Goal: Information Seeking & Learning: Learn about a topic

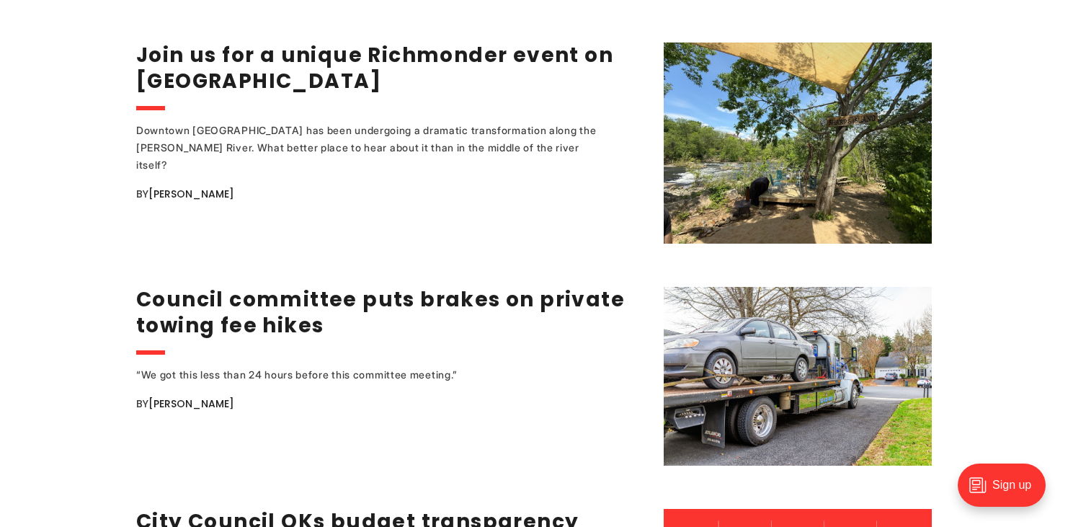
scroll to position [1885, 0]
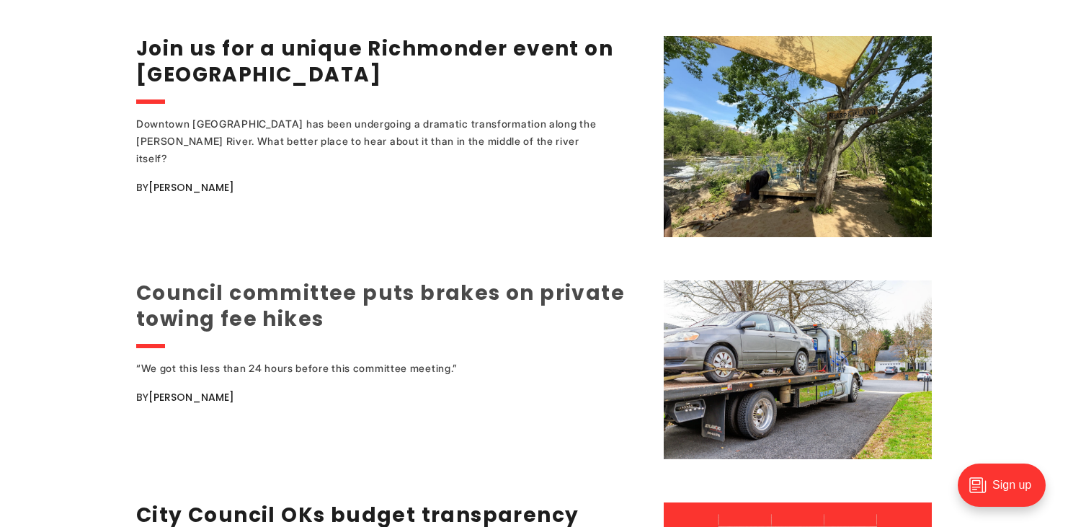
click at [221, 284] on link "Council committee puts brakes on private towing fee hikes" at bounding box center [380, 306] width 489 height 54
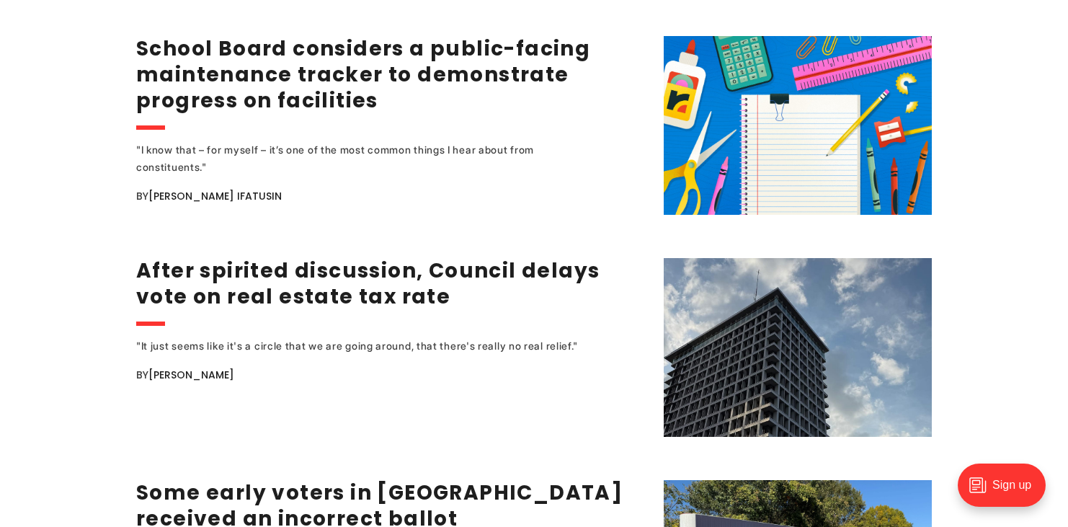
scroll to position [2678, 0]
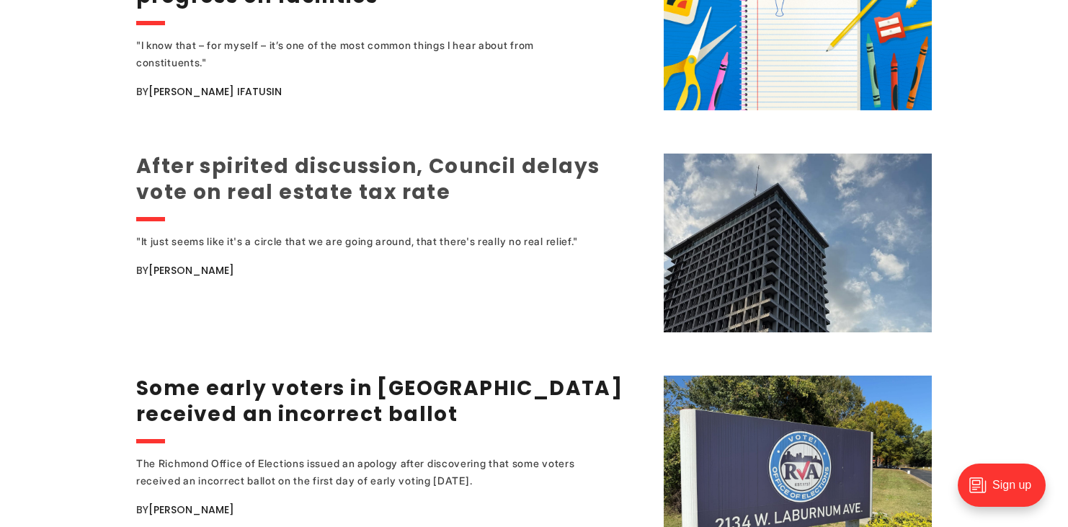
click at [303, 161] on link "After spirited discussion, Council delays vote on real estate tax rate" at bounding box center [367, 179] width 463 height 54
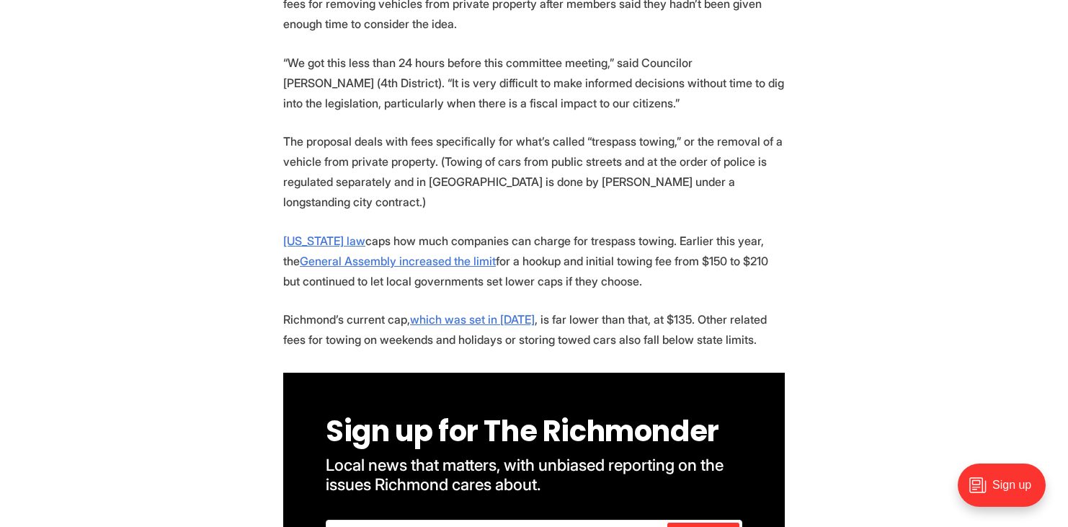
scroll to position [620, 0]
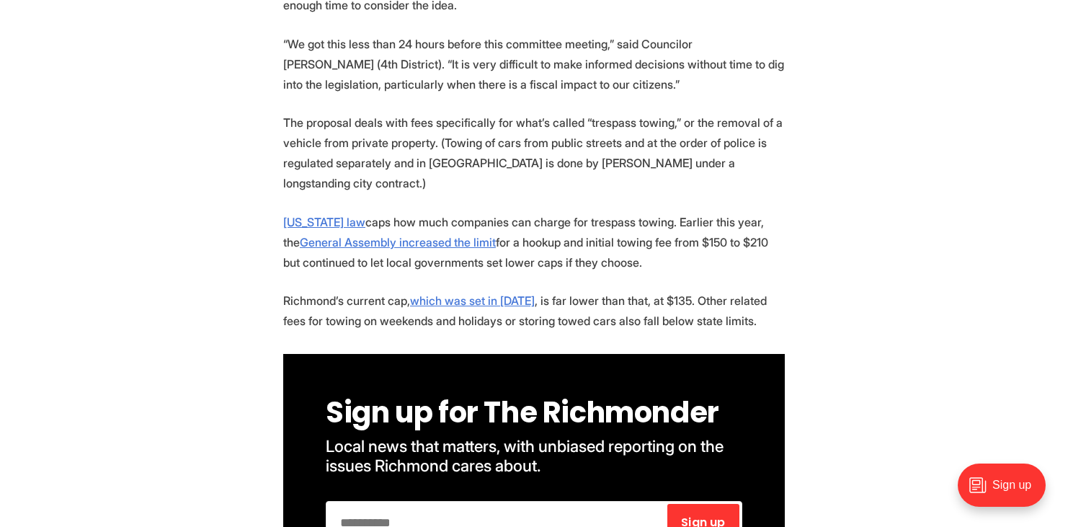
drag, startPoint x: 708, startPoint y: 238, endPoint x: 755, endPoint y: 308, distance: 84.5
click at [753, 308] on p "Richmond’s current cap, which was set in 2017 , is far lower than that, at $135…" at bounding box center [534, 310] width 502 height 40
drag, startPoint x: 752, startPoint y: 308, endPoint x: 731, endPoint y: 250, distance: 61.6
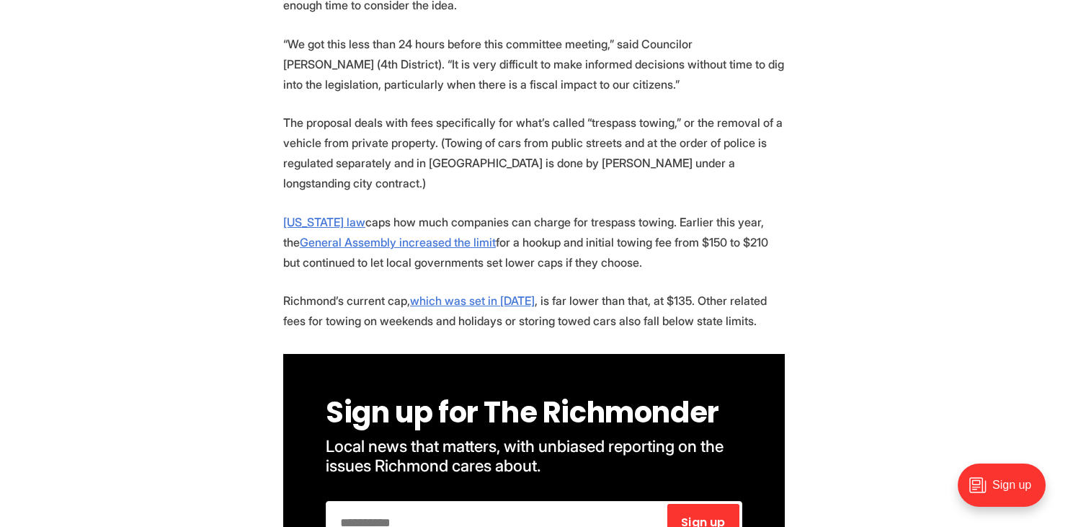
click at [731, 250] on p "Virginia law caps how much companies can charge for trespass towing. Earlier th…" at bounding box center [534, 242] width 502 height 61
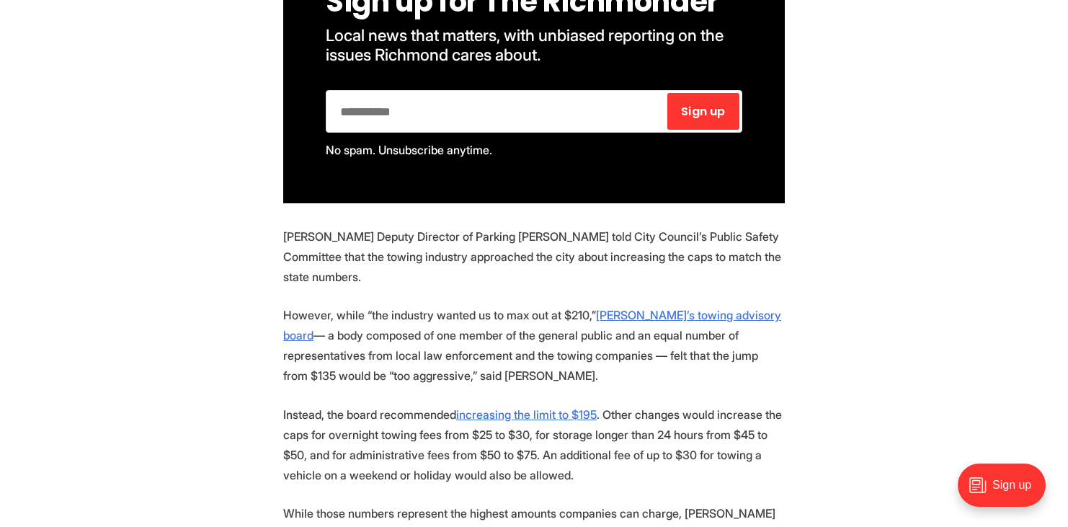
scroll to position [1044, 0]
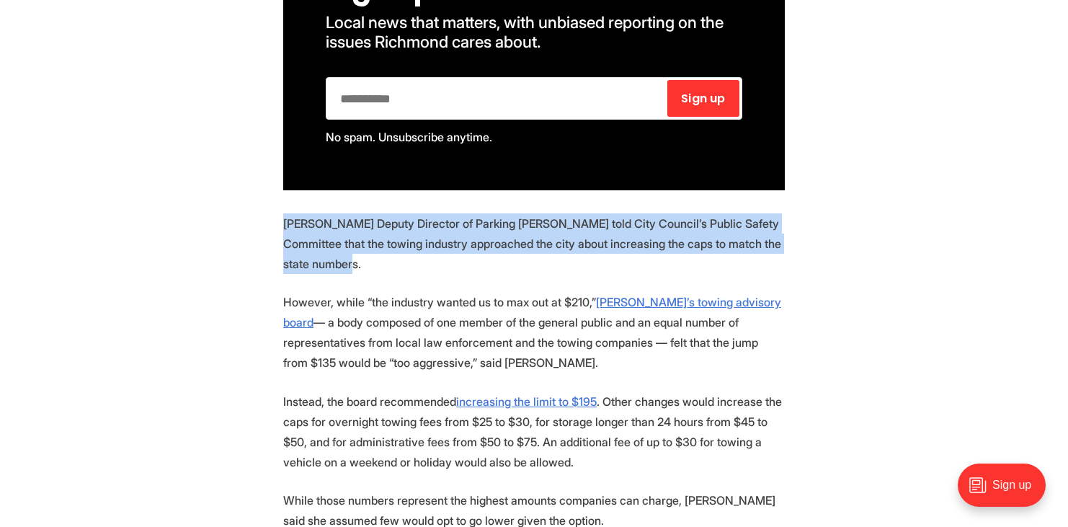
drag, startPoint x: 456, startPoint y: 255, endPoint x: 267, endPoint y: 200, distance: 197.5
click at [267, 200] on section "A City Council committee delayed a vote on a proposal to let towing companies i…" at bounding box center [534, 262] width 1068 height 1463
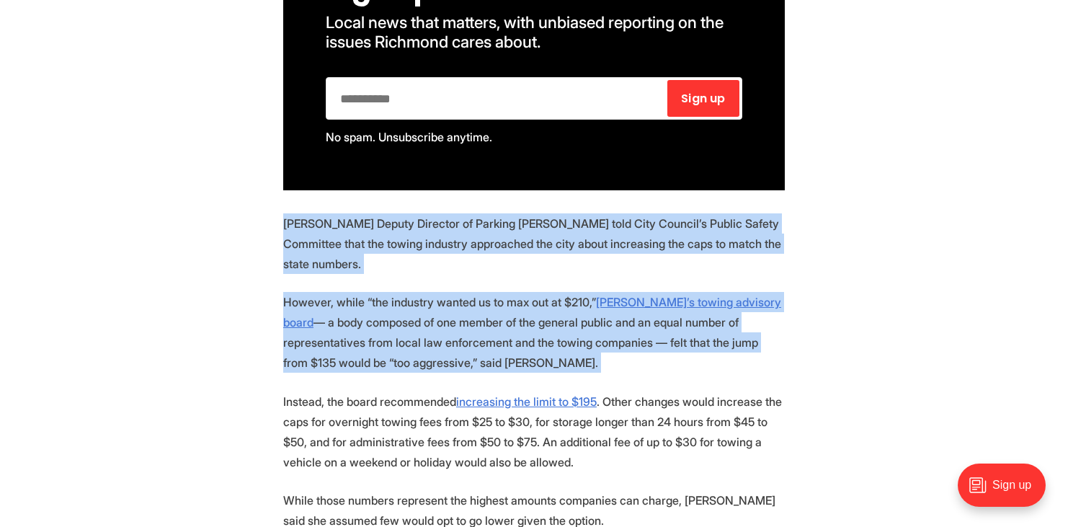
drag, startPoint x: 267, startPoint y: 200, endPoint x: 482, endPoint y: 343, distance: 258.8
click at [482, 343] on section "A City Council committee delayed a vote on a proposal to let towing companies i…" at bounding box center [534, 262] width 1068 height 1463
click at [481, 344] on p "However, while “the industry wanted us to max out at $210,” Richmond’s towing a…" at bounding box center [534, 332] width 502 height 81
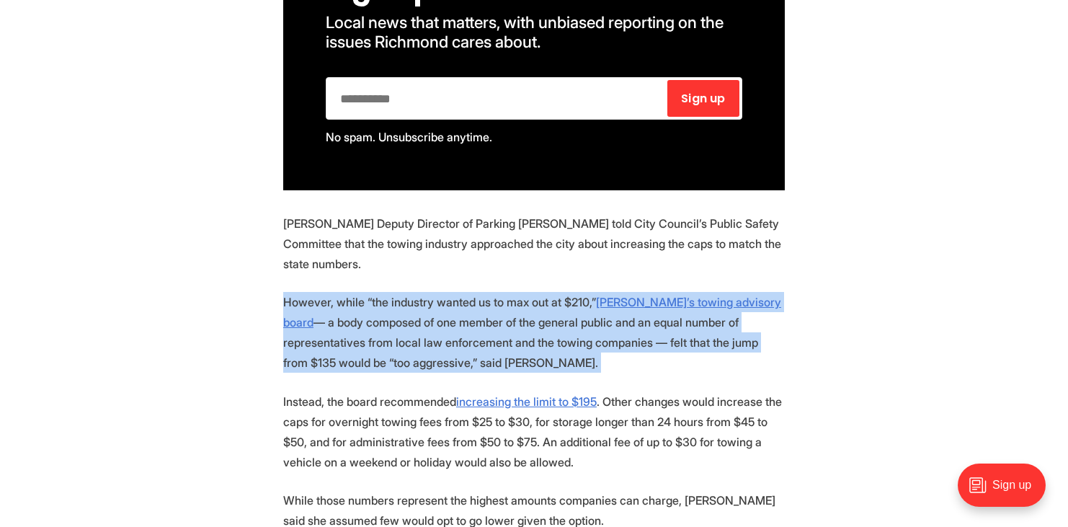
drag, startPoint x: 481, startPoint y: 344, endPoint x: 501, endPoint y: 267, distance: 78.8
click at [501, 267] on section "A City Council committee delayed a vote on a proposal to let towing companies i…" at bounding box center [534, 262] width 1068 height 1463
drag, startPoint x: 501, startPoint y: 267, endPoint x: 514, endPoint y: 347, distance: 81.1
click at [514, 347] on section "A City Council committee delayed a vote on a proposal to let towing companies i…" at bounding box center [534, 262] width 1068 height 1463
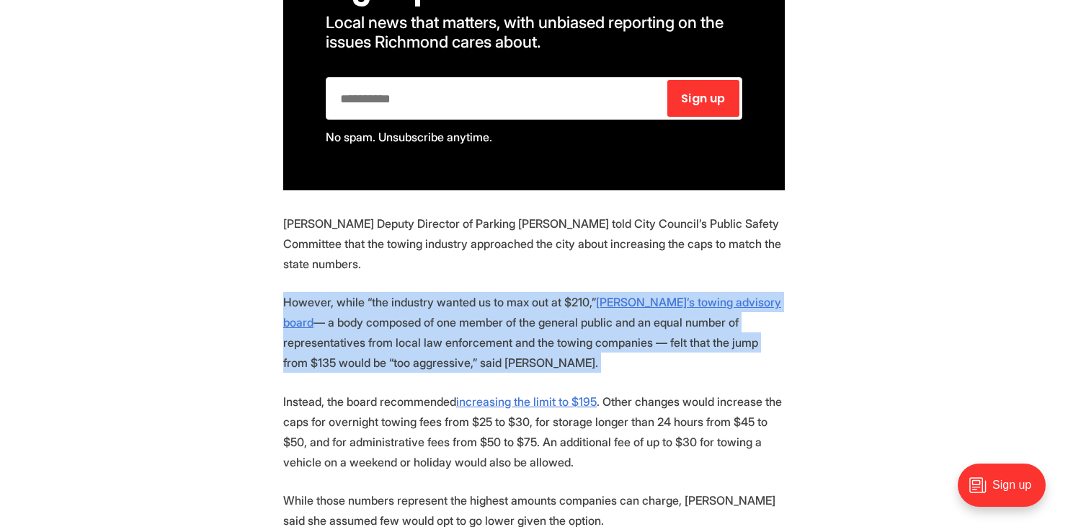
click at [514, 347] on p "However, while “the industry wanted us to max out at $210,” Richmond’s towing a…" at bounding box center [534, 332] width 502 height 81
drag, startPoint x: 514, startPoint y: 347, endPoint x: 486, endPoint y: 270, distance: 82.1
click at [486, 270] on section "A City Council committee delayed a vote on a proposal to let towing companies i…" at bounding box center [534, 262] width 1068 height 1463
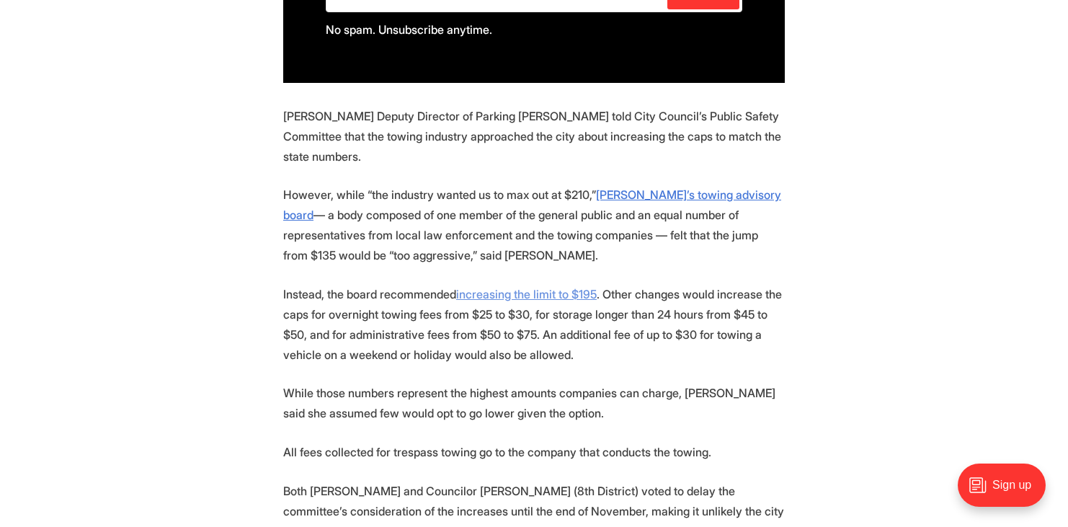
scroll to position [1161, 0]
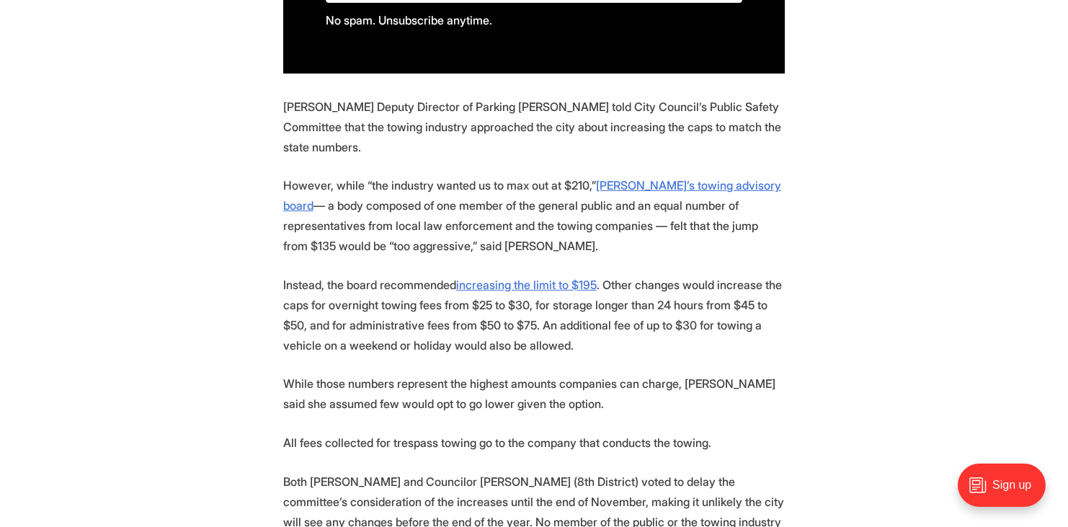
drag, startPoint x: 515, startPoint y: 241, endPoint x: 551, endPoint y: 333, distance: 98.3
click at [551, 337] on section "A City Council committee delayed a vote on a proposal to let towing companies i…" at bounding box center [534, 145] width 1068 height 1463
click at [551, 333] on p "Instead, the board recommended increasing the limit to $195 . Other changes wou…" at bounding box center [534, 315] width 502 height 81
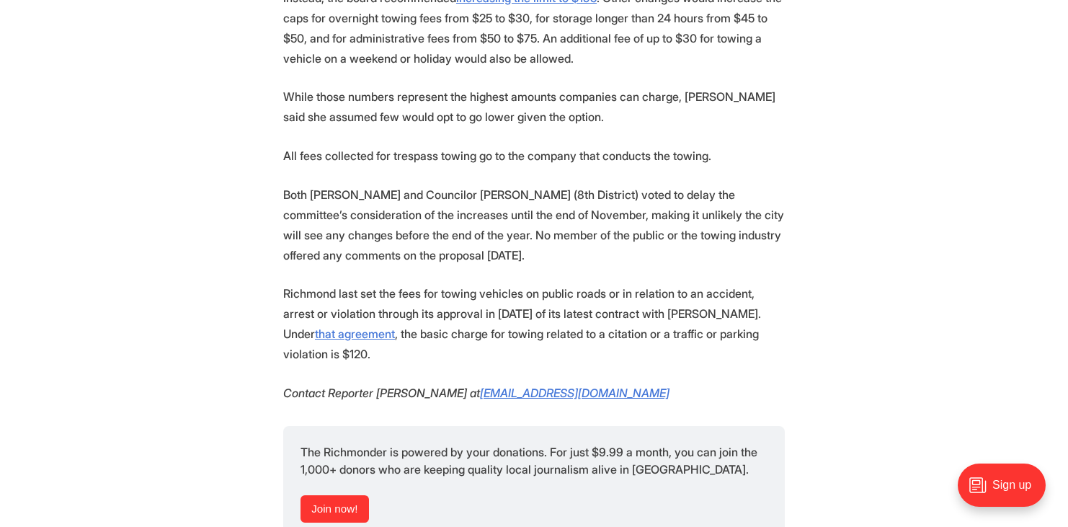
scroll to position [1467, 0]
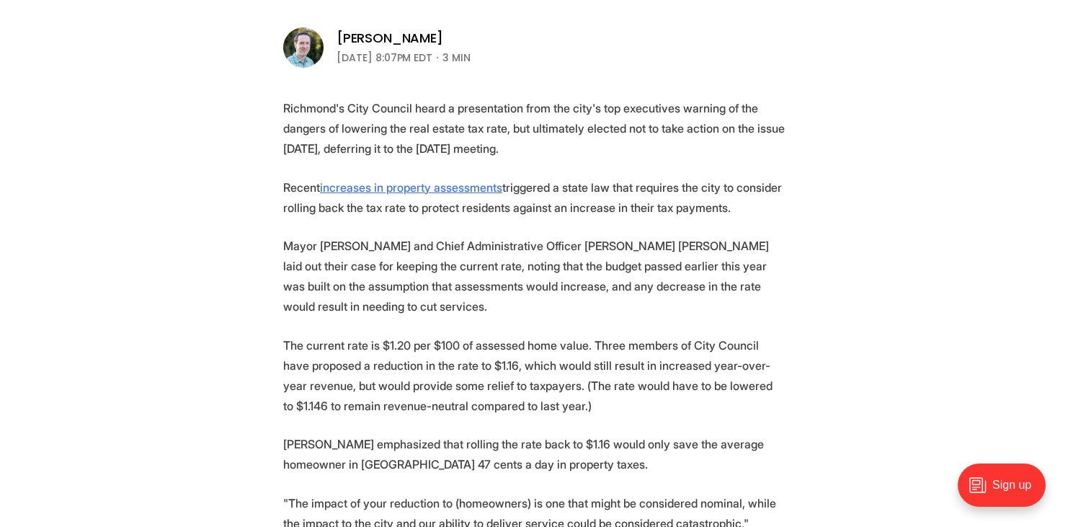
scroll to position [483, 0]
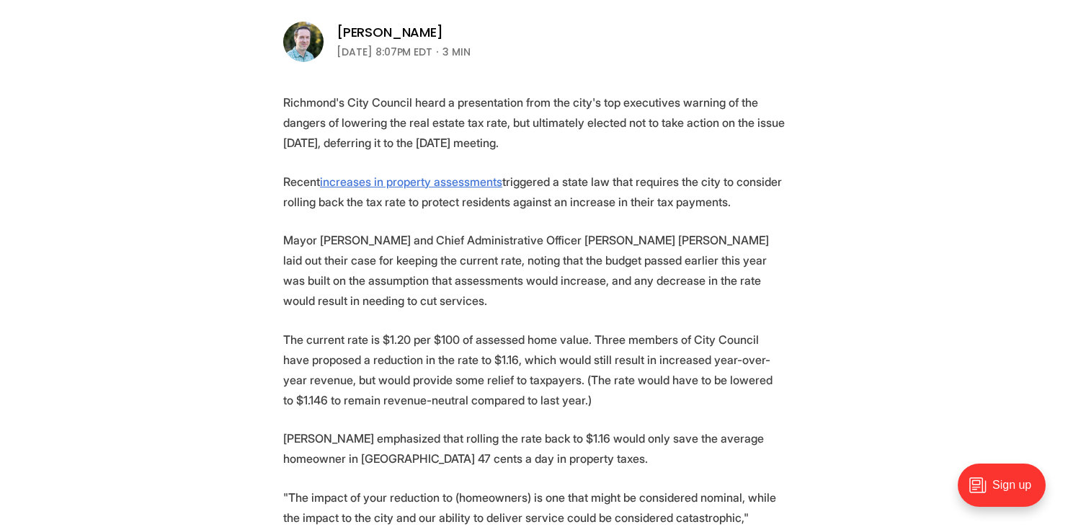
drag, startPoint x: 704, startPoint y: 146, endPoint x: 737, endPoint y: 196, distance: 59.8
click at [737, 196] on p "Recent increases in property assessments triggered a state law that requires th…" at bounding box center [534, 191] width 502 height 40
drag, startPoint x: 737, startPoint y: 196, endPoint x: 728, endPoint y: 156, distance: 40.6
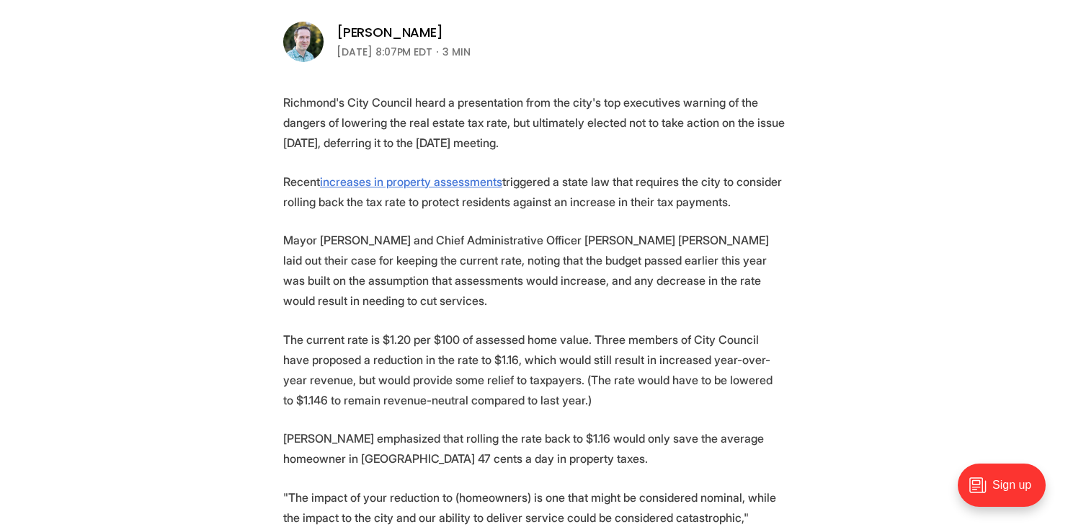
drag, startPoint x: 728, startPoint y: 156, endPoint x: 754, endPoint y: 205, distance: 54.5
click at [754, 205] on p "Recent increases in property assessments triggered a state law that requires th…" at bounding box center [534, 191] width 502 height 40
drag, startPoint x: 754, startPoint y: 205, endPoint x: 798, endPoint y: 280, distance: 87.5
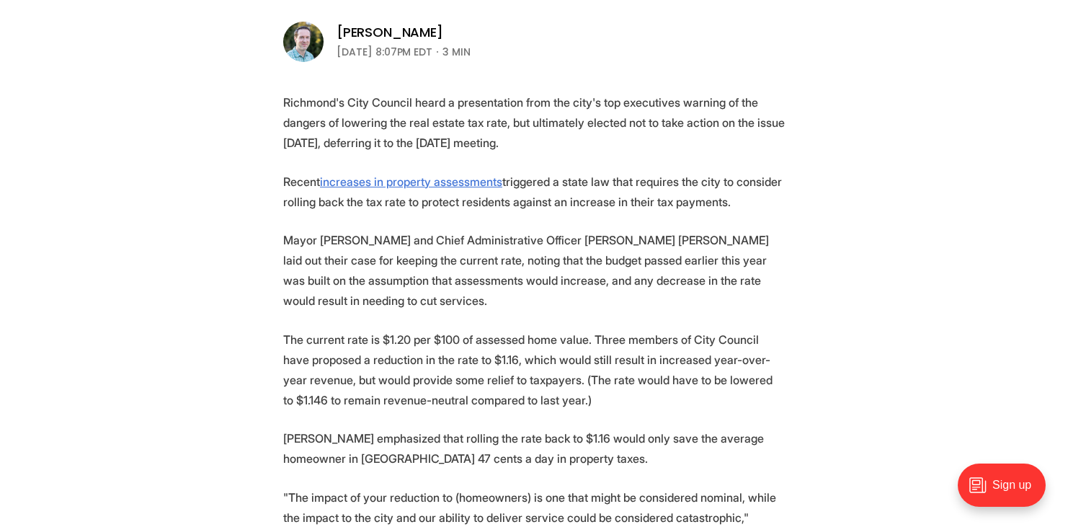
drag, startPoint x: 797, startPoint y: 283, endPoint x: 797, endPoint y: 215, distance: 68.5
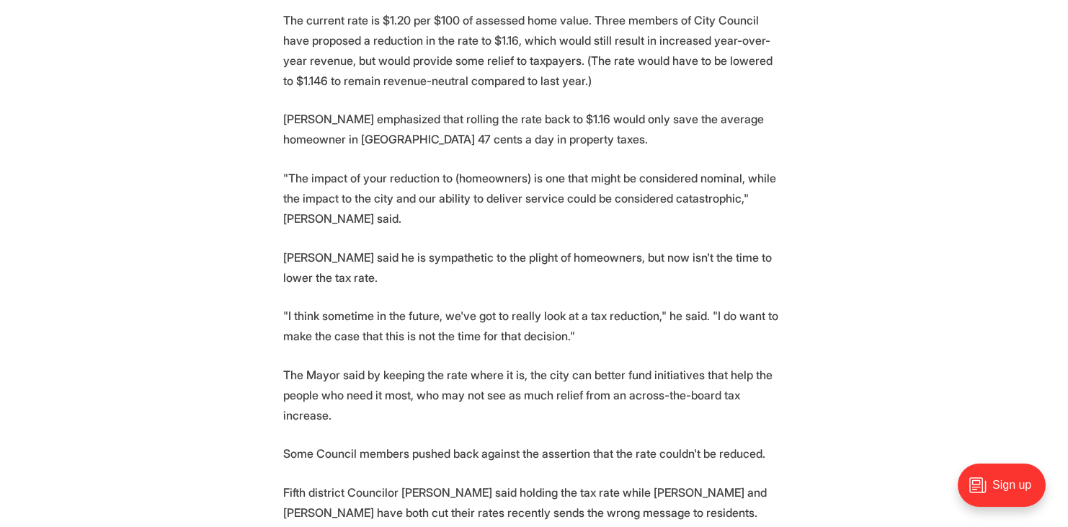
scroll to position [816, 0]
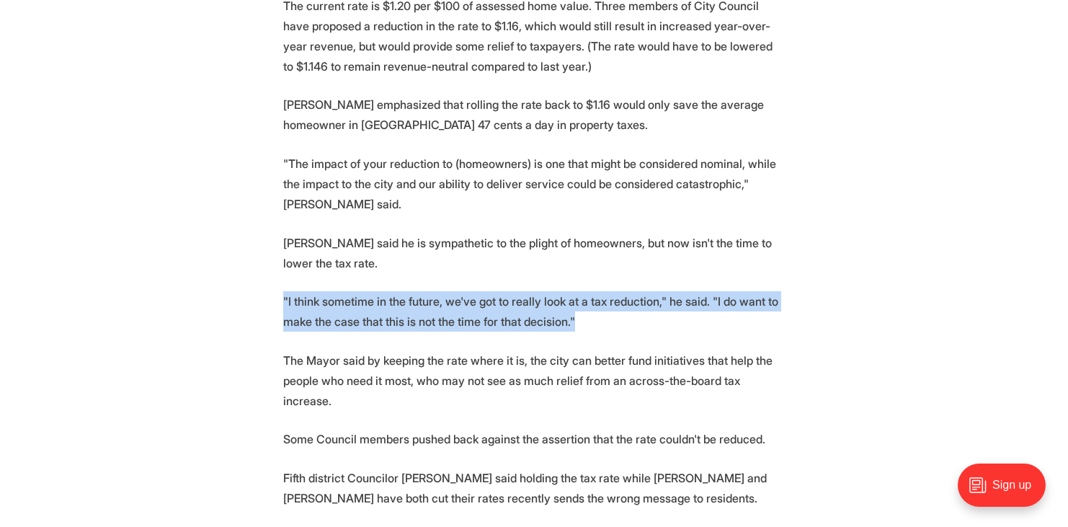
drag, startPoint x: 735, startPoint y: 244, endPoint x: 735, endPoint y: 273, distance: 28.8
click at [735, 291] on p ""I think sometime in the future, we've got to really look at a tax reduction," …" at bounding box center [534, 311] width 502 height 40
drag, startPoint x: 735, startPoint y: 273, endPoint x: 726, endPoint y: 228, distance: 46.2
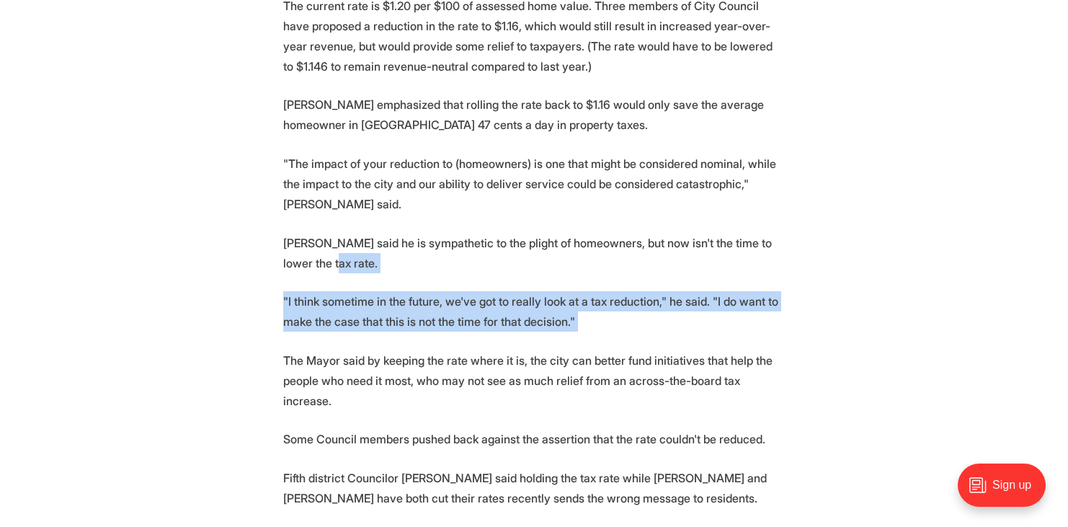
click at [726, 233] on p "Avula said he is sympathetic to the plight of homeowners, but now isn't the tim…" at bounding box center [534, 253] width 502 height 40
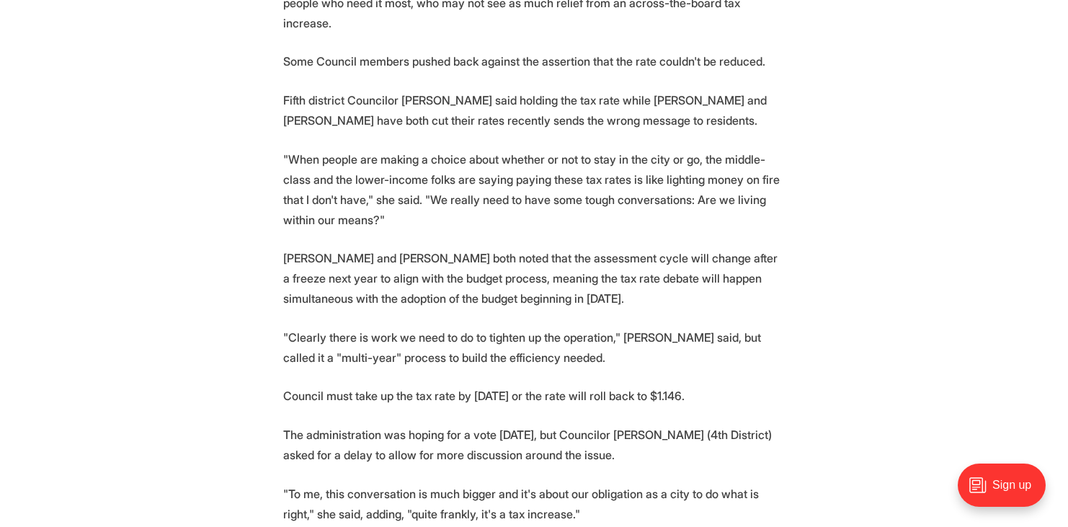
scroll to position [1203, 0]
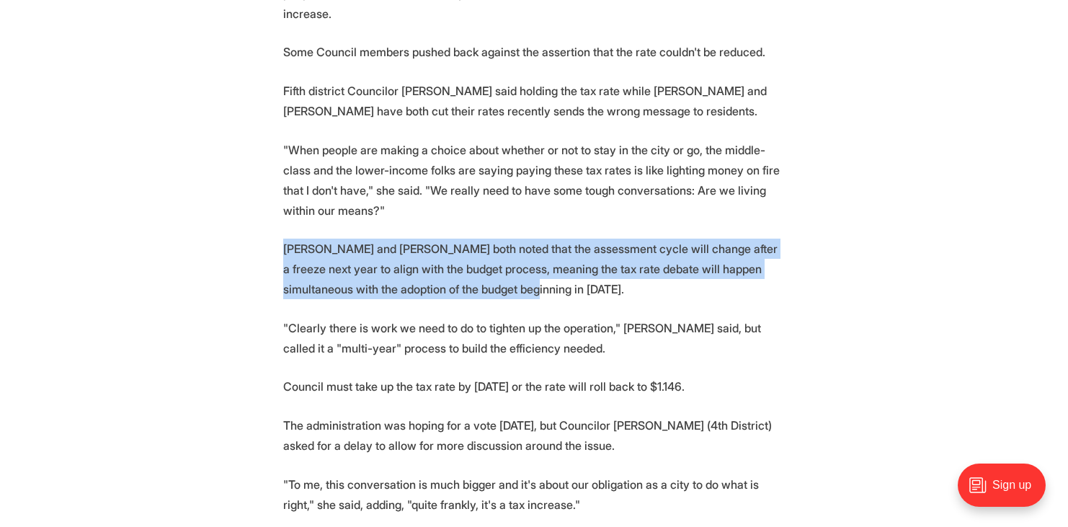
drag, startPoint x: 558, startPoint y: 225, endPoint x: 570, endPoint y: 170, distance: 56.0
click at [570, 170] on section "Richmond's City Council heard a presentation from the city's top executives war…" at bounding box center [534, 250] width 1068 height 1757
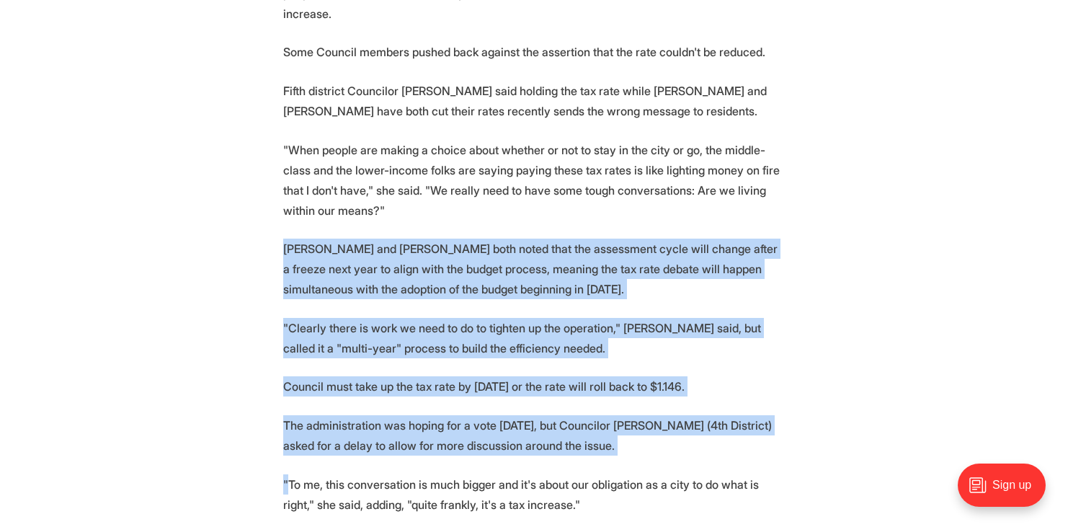
drag, startPoint x: 570, startPoint y: 170, endPoint x: 660, endPoint y: 404, distance: 250.2
click at [660, 404] on section "Richmond's City Council heard a presentation from the city's top executives war…" at bounding box center [534, 250] width 1068 height 1757
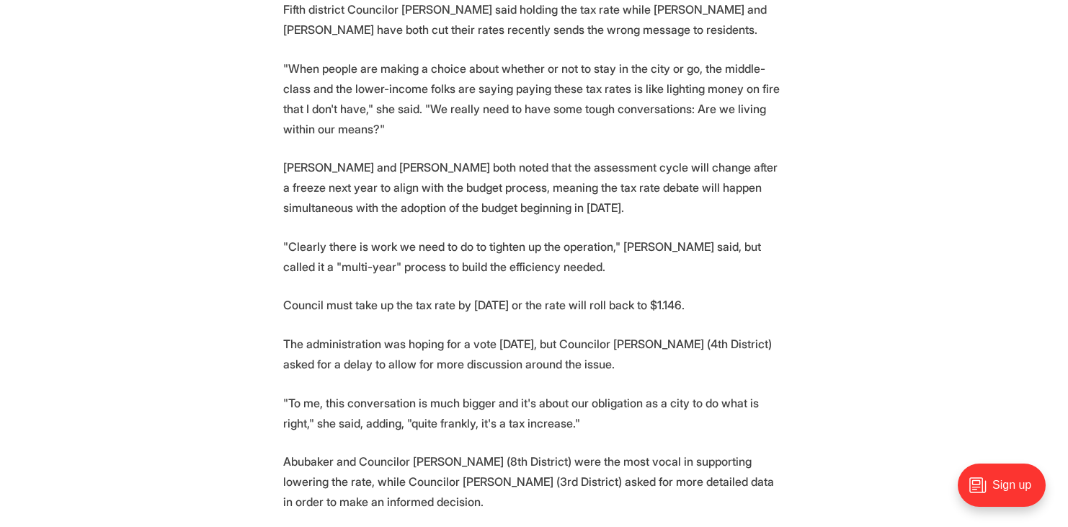
scroll to position [1322, 0]
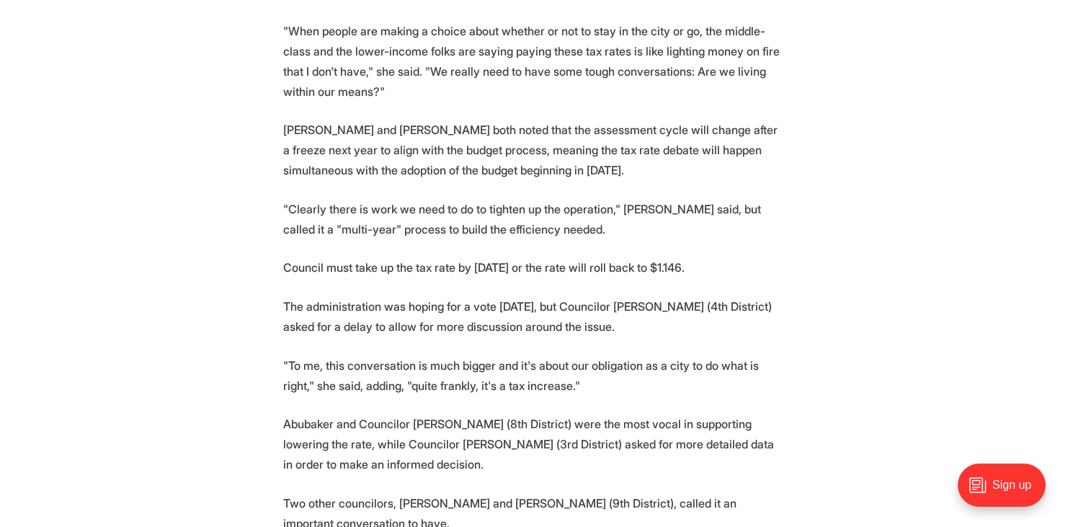
drag, startPoint x: 677, startPoint y: 264, endPoint x: 689, endPoint y: 329, distance: 65.3
click at [689, 329] on section "Richmond's City Council heard a presentation from the city's top executives war…" at bounding box center [534, 131] width 1068 height 1757
click at [689, 355] on p ""To me, this conversation is much bigger and it's about our obligation as a cit…" at bounding box center [534, 375] width 502 height 40
drag, startPoint x: 689, startPoint y: 329, endPoint x: 693, endPoint y: 276, distance: 52.8
click at [693, 276] on section "Richmond's City Council heard a presentation from the city's top executives war…" at bounding box center [534, 131] width 1068 height 1757
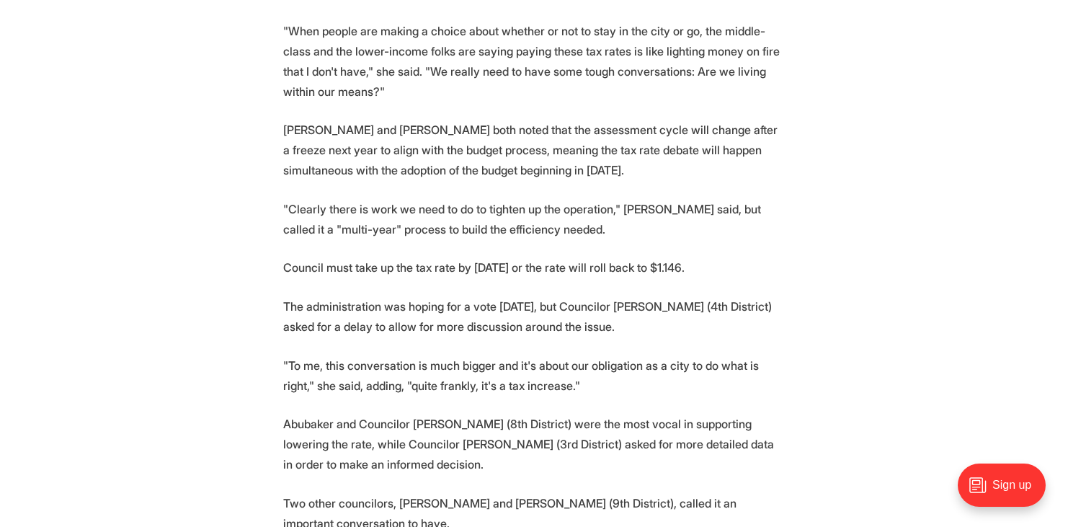
click at [693, 276] on section "Richmond's City Council heard a presentation from the city's top executives war…" at bounding box center [534, 131] width 1068 height 1757
drag, startPoint x: 692, startPoint y: 298, endPoint x: 692, endPoint y: 424, distance: 125.4
click at [692, 424] on section "Richmond's City Council heard a presentation from the city's top executives war…" at bounding box center [534, 131] width 1068 height 1757
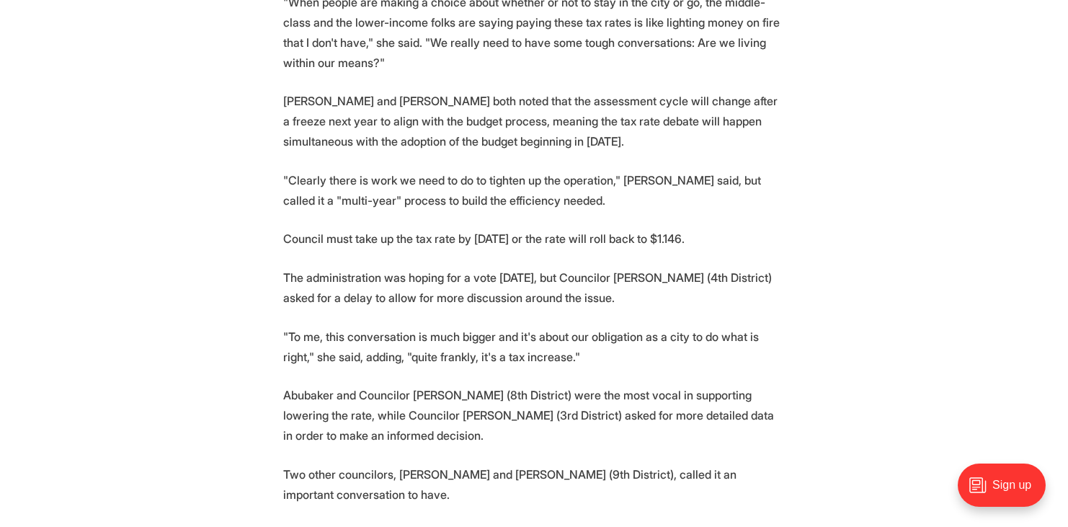
scroll to position [1392, 0]
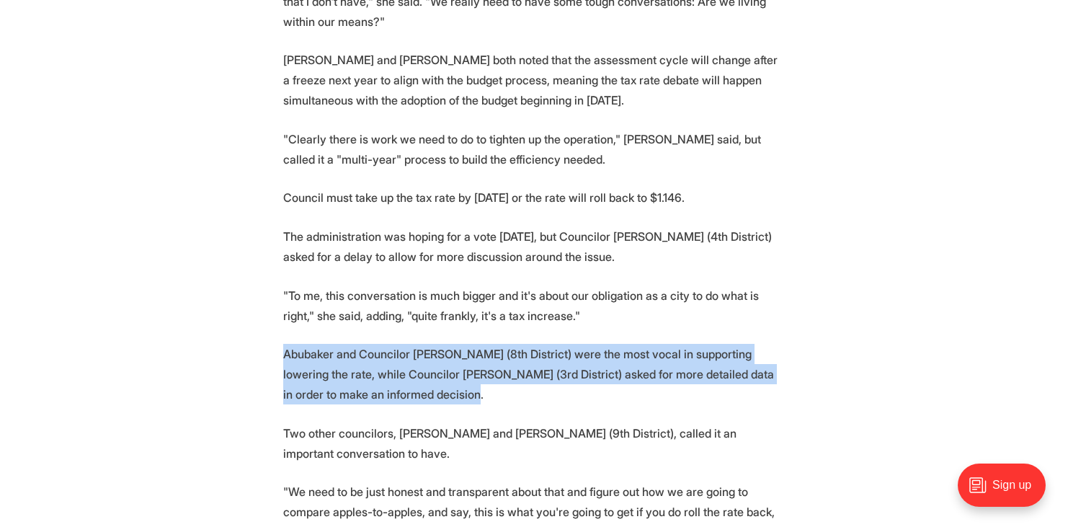
drag, startPoint x: 566, startPoint y: 332, endPoint x: 571, endPoint y: 265, distance: 67.2
click at [571, 265] on section "Richmond's City Council heard a presentation from the city's top executives war…" at bounding box center [534, 61] width 1068 height 1757
drag, startPoint x: 571, startPoint y: 265, endPoint x: 592, endPoint y: 330, distance: 68.1
click at [592, 330] on section "Richmond's City Council heard a presentation from the city's top executives war…" at bounding box center [534, 61] width 1068 height 1757
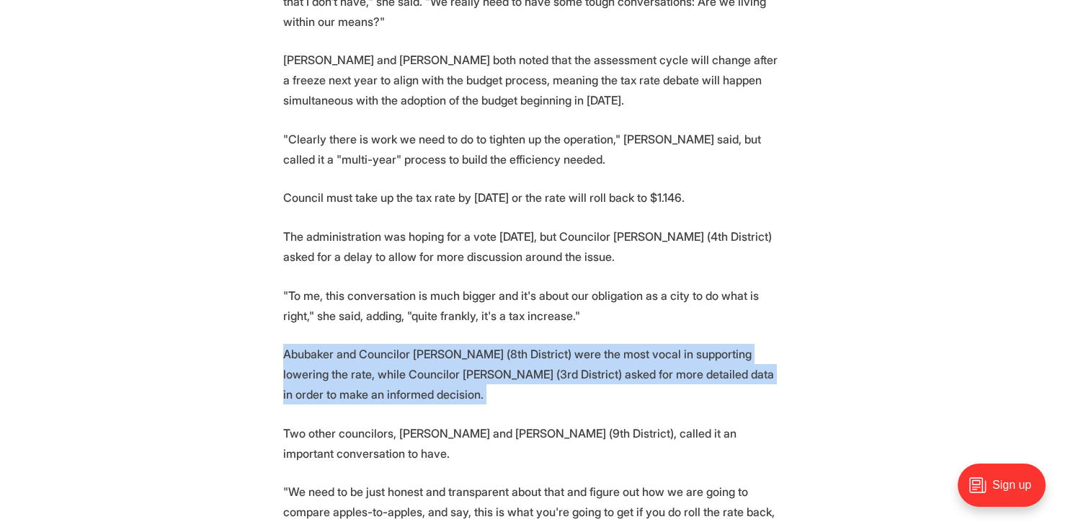
click at [592, 344] on p "Abubaker and Councilor Reva Trammell (8th District) were the most vocal in supp…" at bounding box center [534, 374] width 502 height 61
drag, startPoint x: 592, startPoint y: 330, endPoint x: 584, endPoint y: 266, distance: 64.5
click at [584, 266] on section "Richmond's City Council heard a presentation from the city's top executives war…" at bounding box center [534, 61] width 1068 height 1757
drag, startPoint x: 585, startPoint y: 266, endPoint x: 607, endPoint y: 335, distance: 72.5
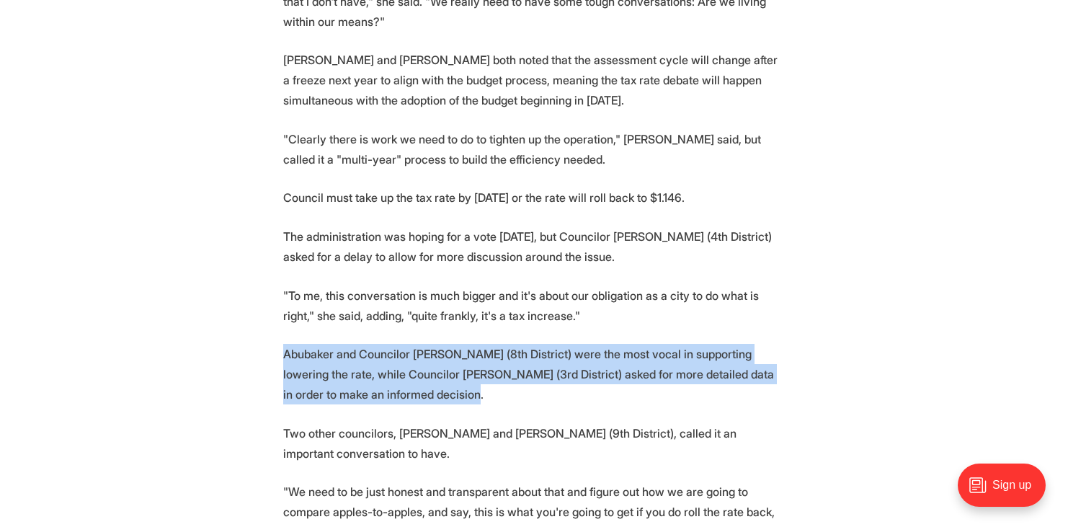
click at [607, 335] on section "Richmond's City Council heard a presentation from the city's top executives war…" at bounding box center [534, 61] width 1068 height 1757
click at [607, 344] on p "Abubaker and Councilor Reva Trammell (8th District) were the most vocal in supp…" at bounding box center [534, 374] width 502 height 61
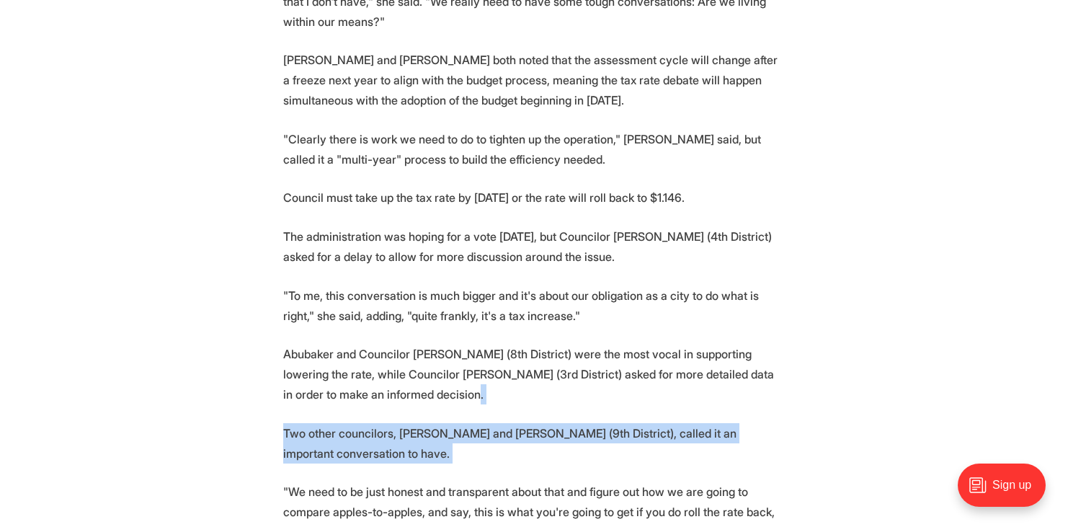
drag, startPoint x: 607, startPoint y: 335, endPoint x: 620, endPoint y: 393, distance: 59.8
click at [620, 393] on section "Richmond's City Council heard a presentation from the city's top executives war…" at bounding box center [534, 61] width 1068 height 1757
click at [620, 423] on p "Two other councilors, Lynch and Nicole Jones (9th District), called it an impor…" at bounding box center [534, 443] width 502 height 40
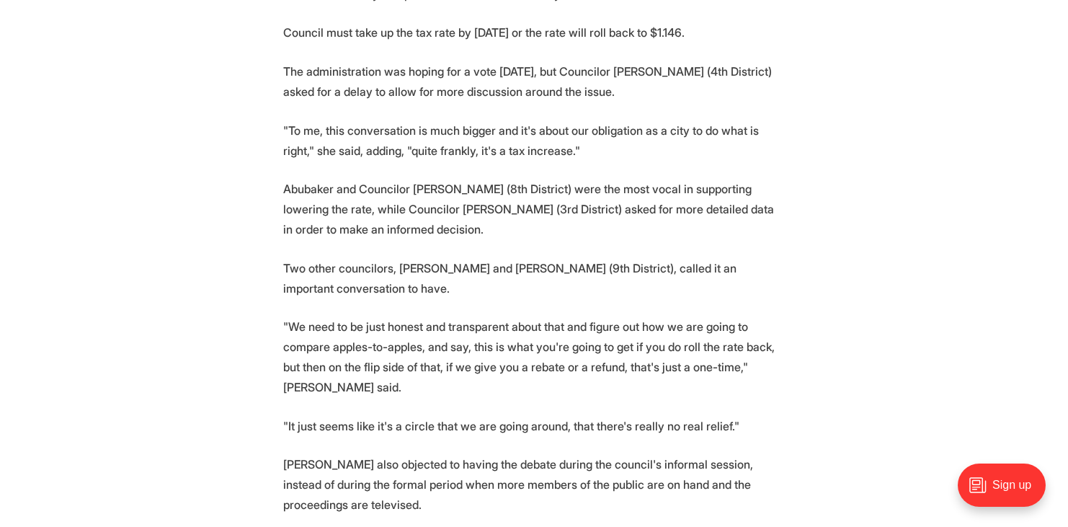
scroll to position [1590, 0]
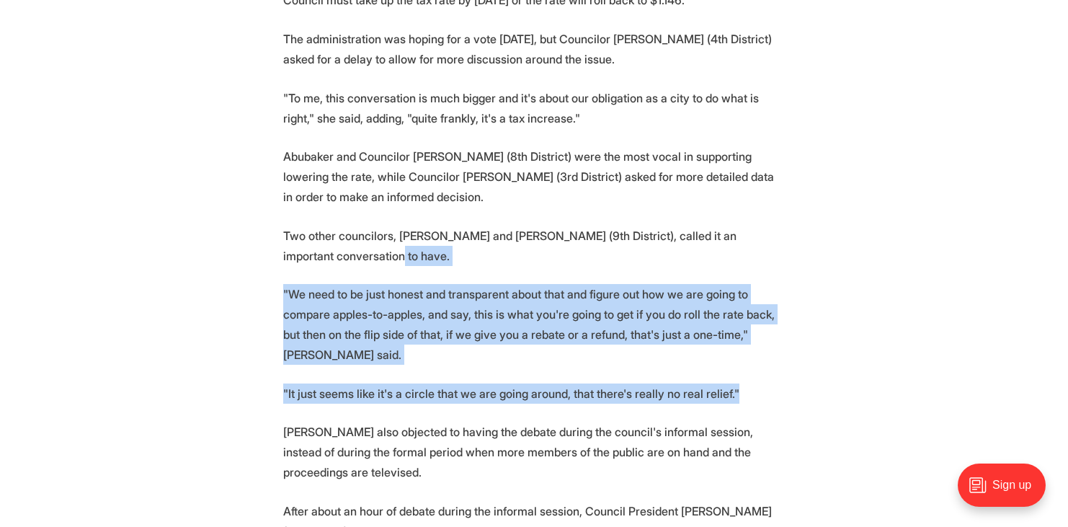
drag, startPoint x: 752, startPoint y: 203, endPoint x: 808, endPoint y: 326, distance: 135.1
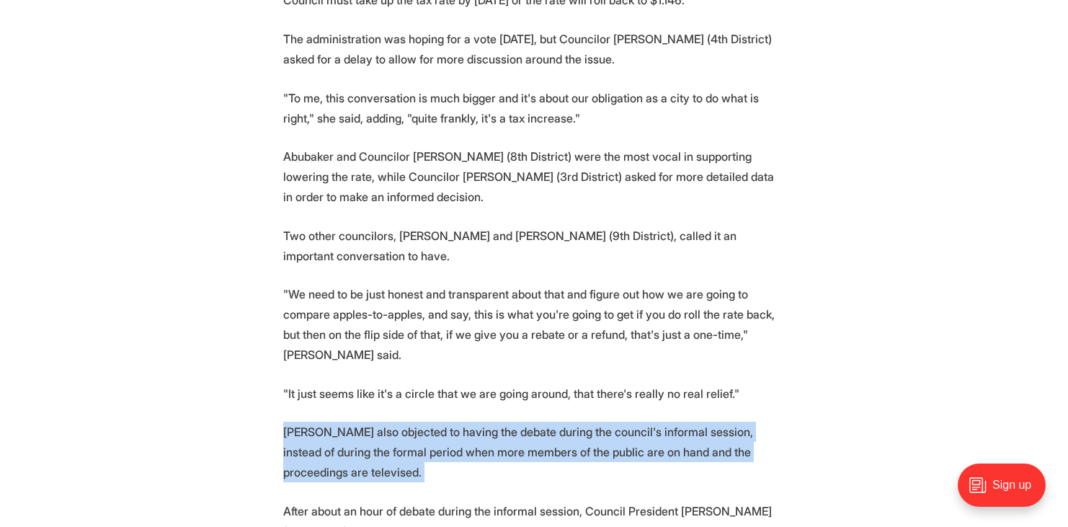
drag, startPoint x: 808, startPoint y: 326, endPoint x: 817, endPoint y: 385, distance: 59.1
drag, startPoint x: 817, startPoint y: 385, endPoint x: 798, endPoint y: 332, distance: 55.8
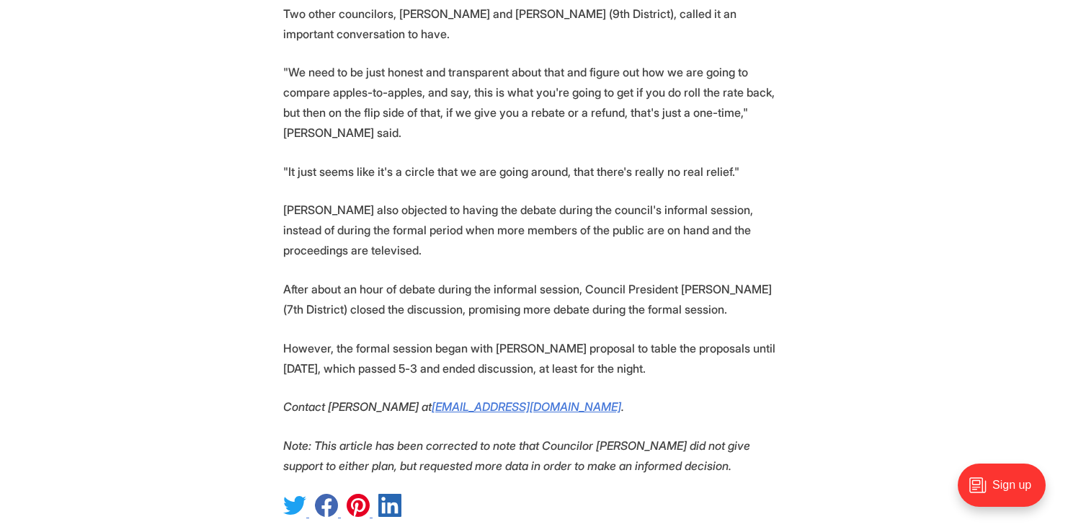
scroll to position [1824, 0]
